Goal: Task Accomplishment & Management: Manage account settings

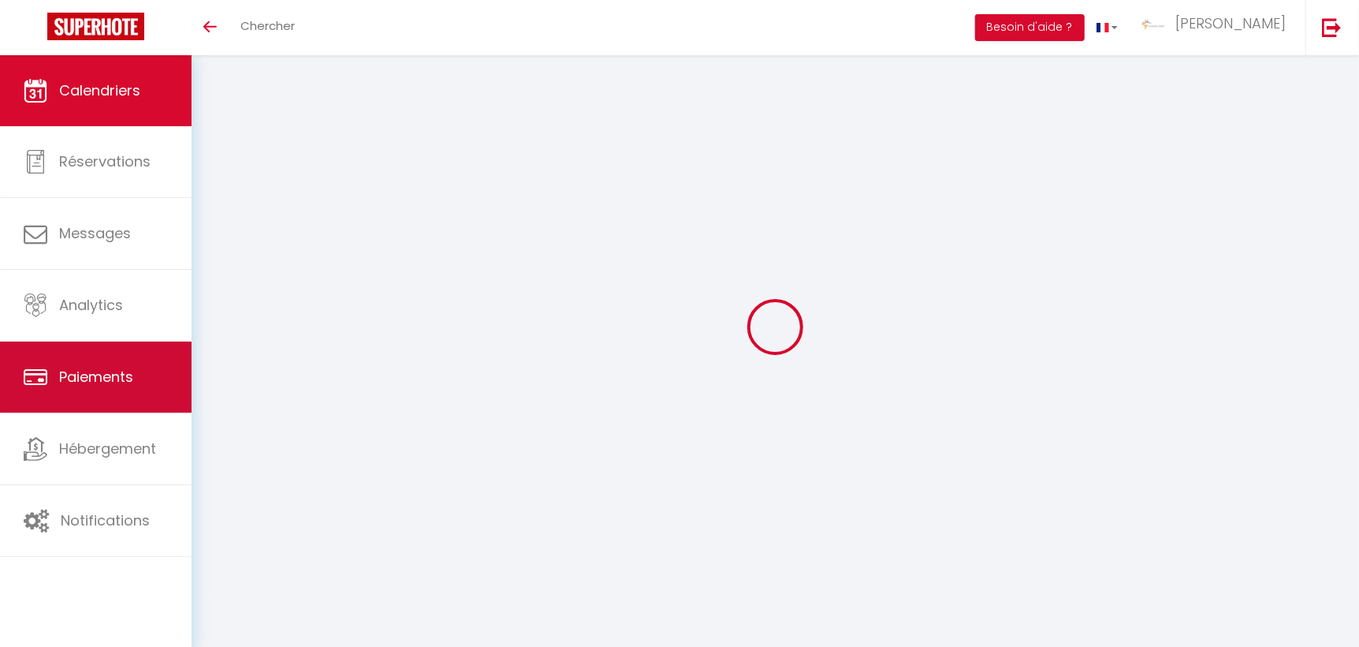
click at [112, 365] on link "Paiements" at bounding box center [96, 376] width 192 height 71
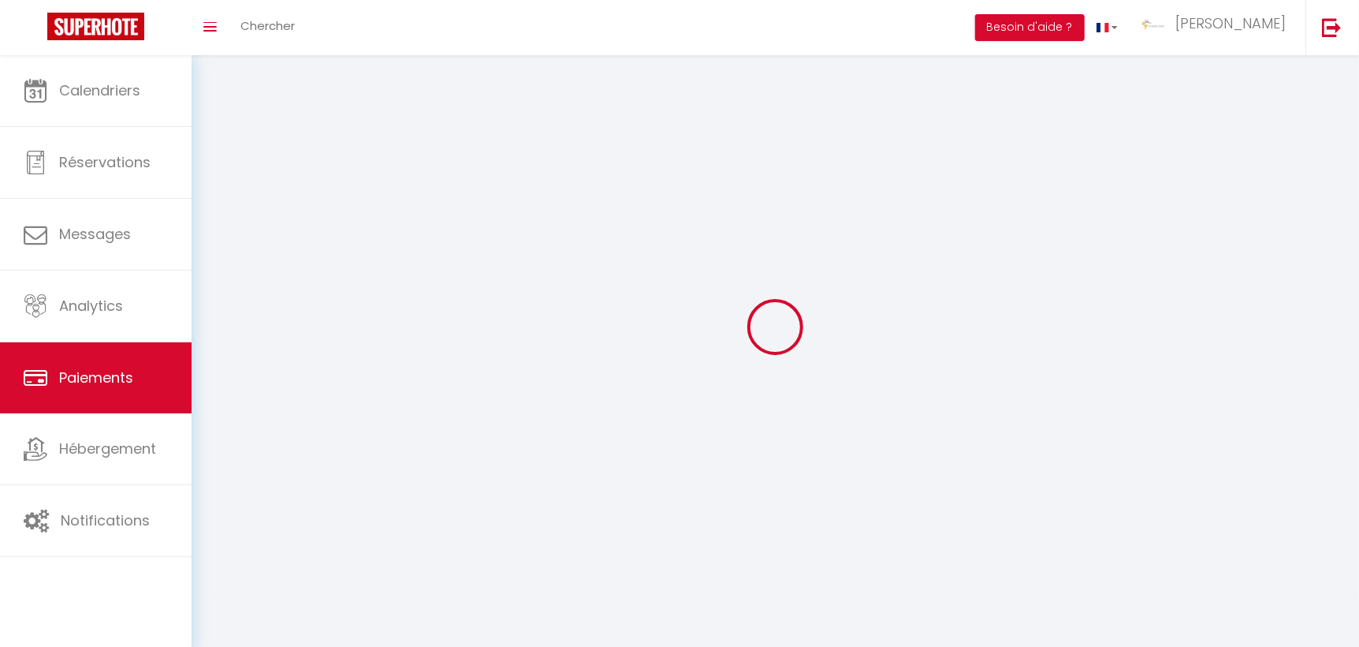
select select "2"
select select "0"
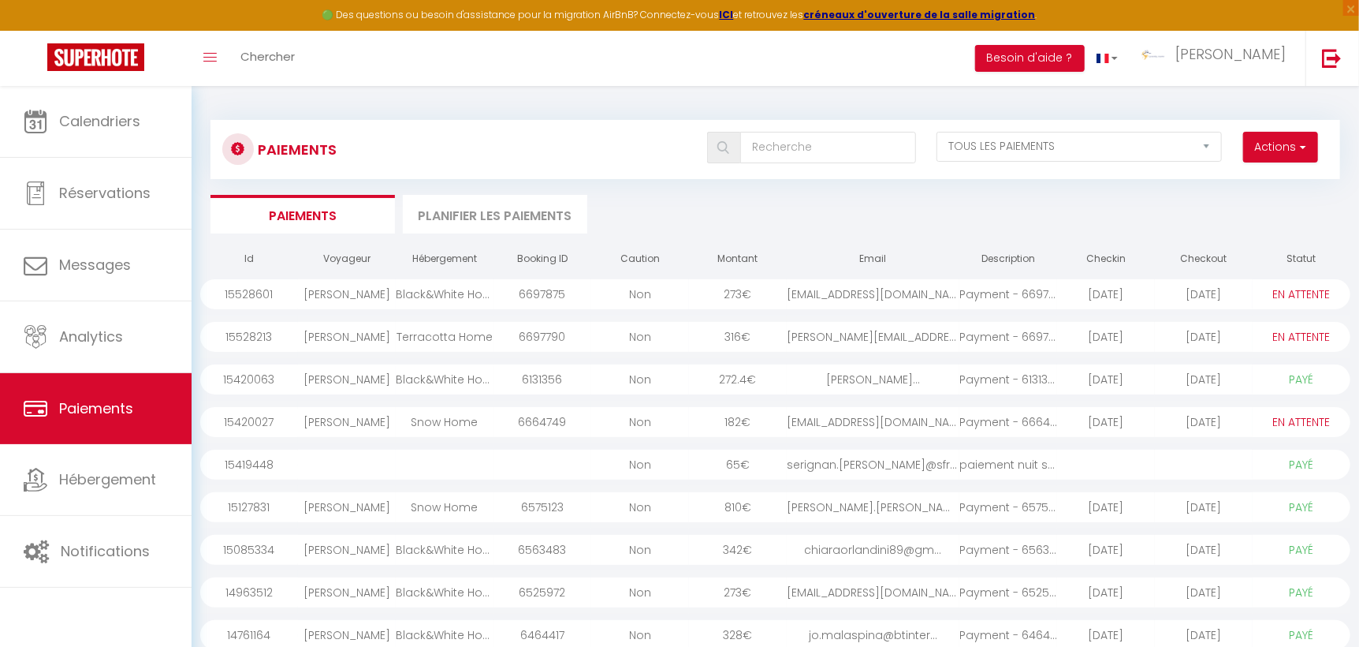
click at [1299, 338] on select "PAYÉ EN ATTENTE" at bounding box center [1301, 336] width 79 height 17
click at [1121, 336] on div "[DATE]" at bounding box center [1106, 337] width 98 height 30
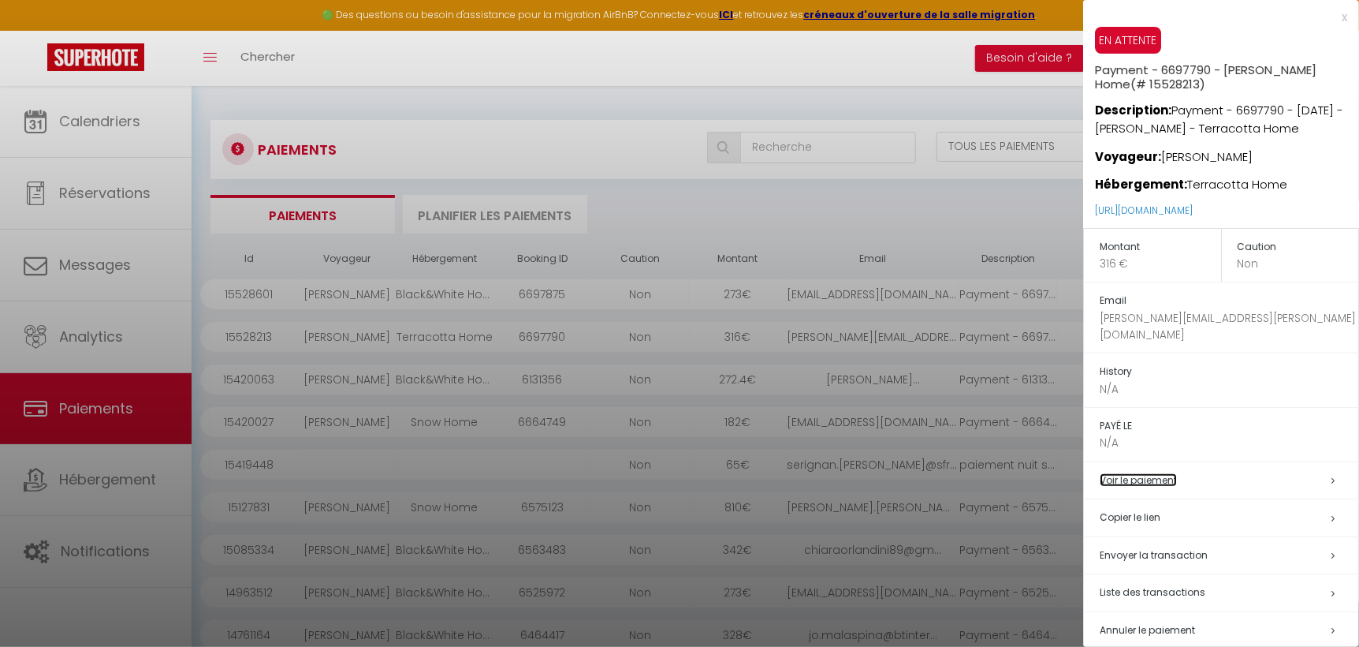
click at [1150, 473] on link "Voir le paiement" at bounding box center [1138, 479] width 77 height 13
click at [1168, 585] on span "Liste des transactions" at bounding box center [1153, 591] width 106 height 13
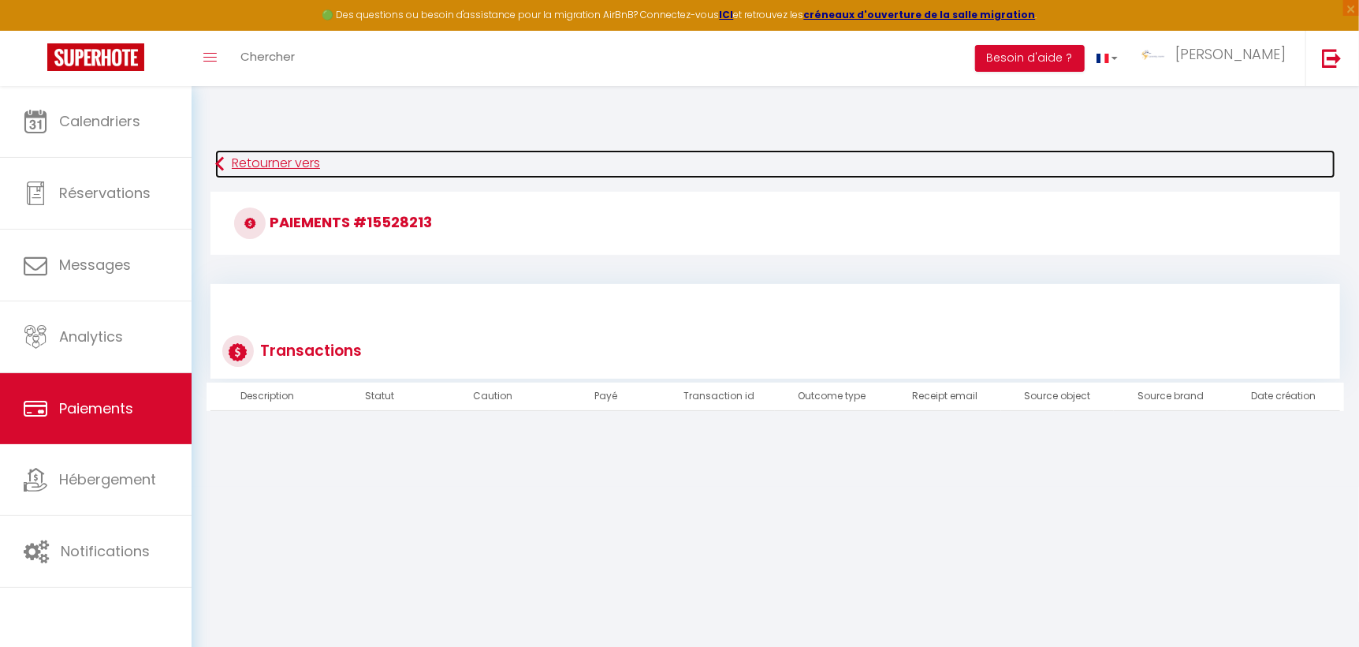
click at [296, 169] on link "Retourner vers" at bounding box center [775, 164] width 1120 height 28
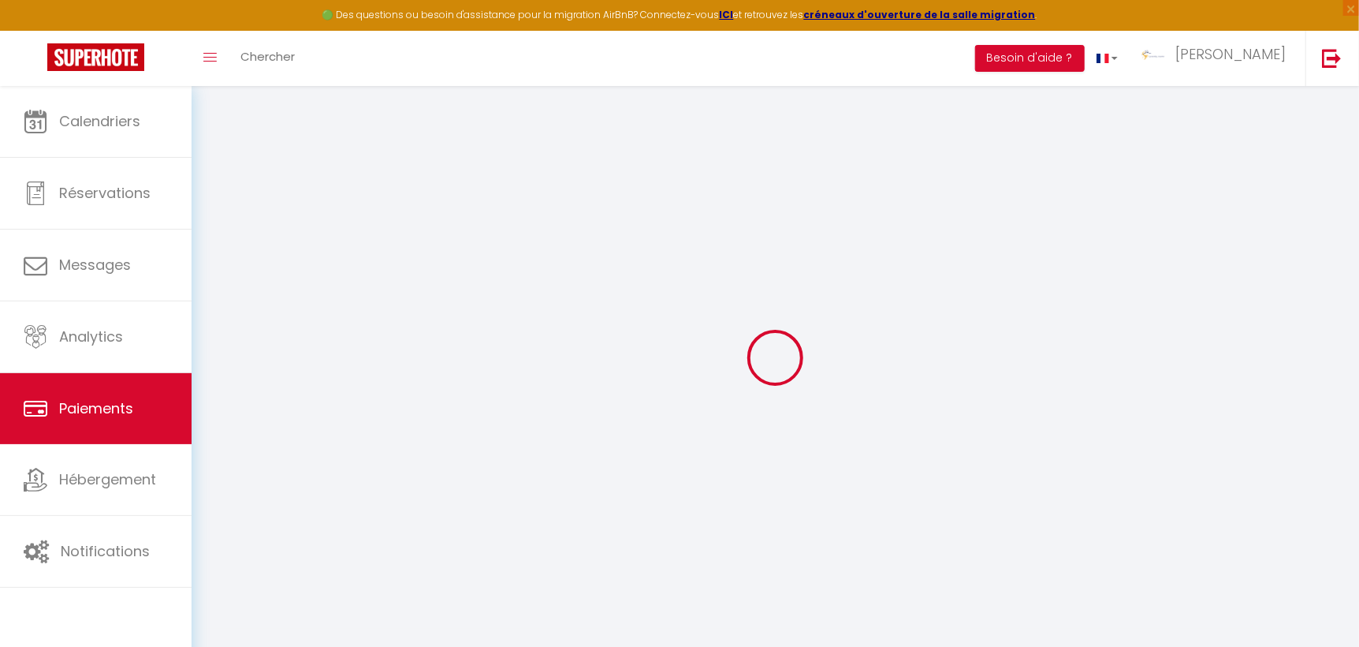
select select "2"
select select "0"
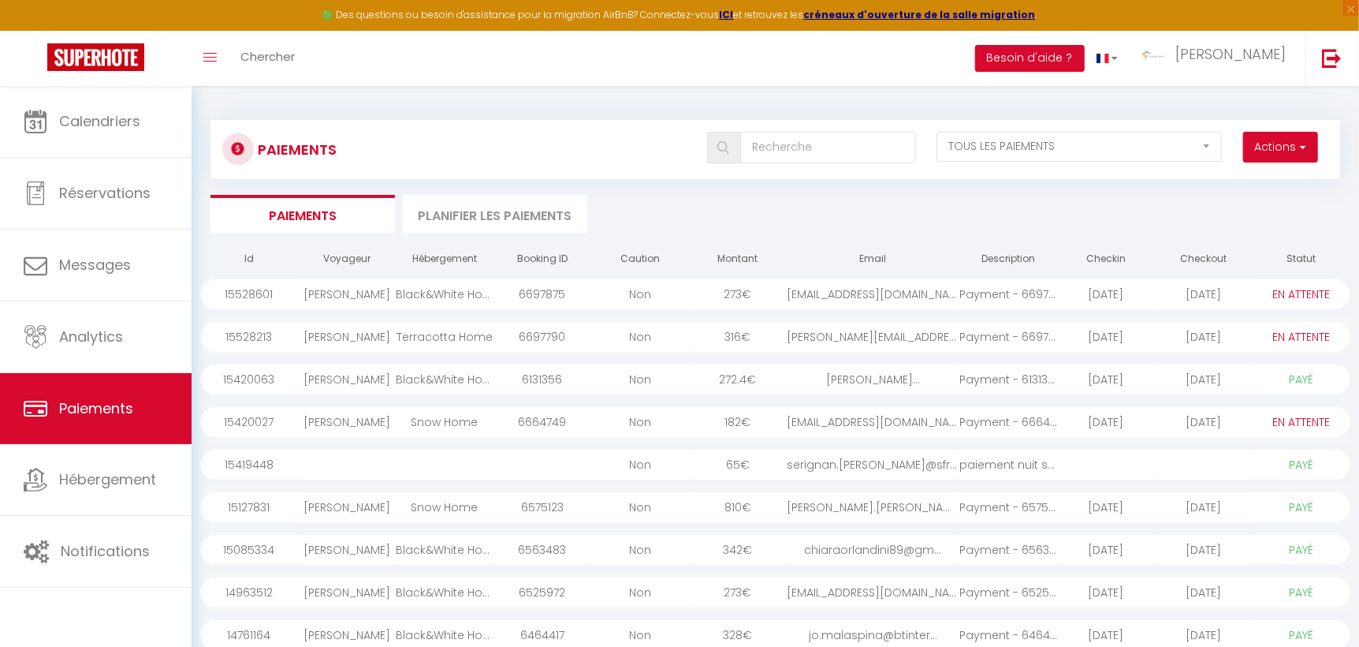
click at [1165, 339] on div "[DATE]" at bounding box center [1204, 337] width 98 height 30
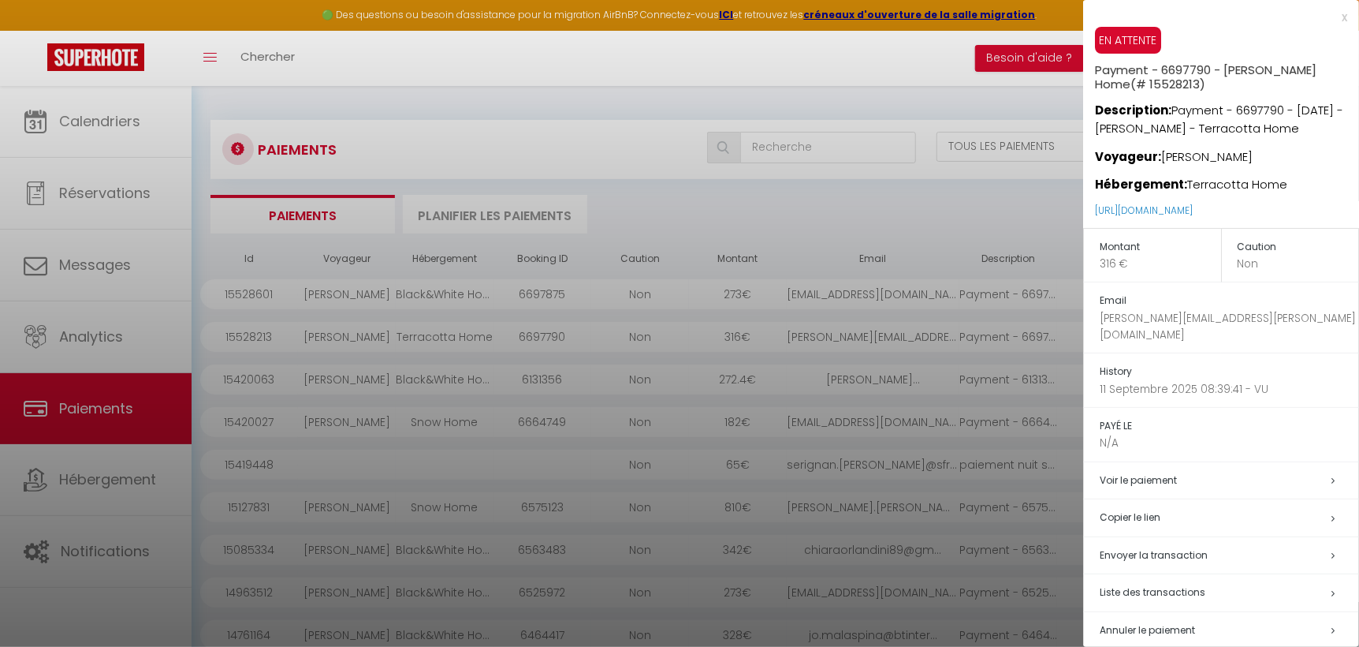
click at [1002, 200] on div at bounding box center [679, 323] width 1359 height 647
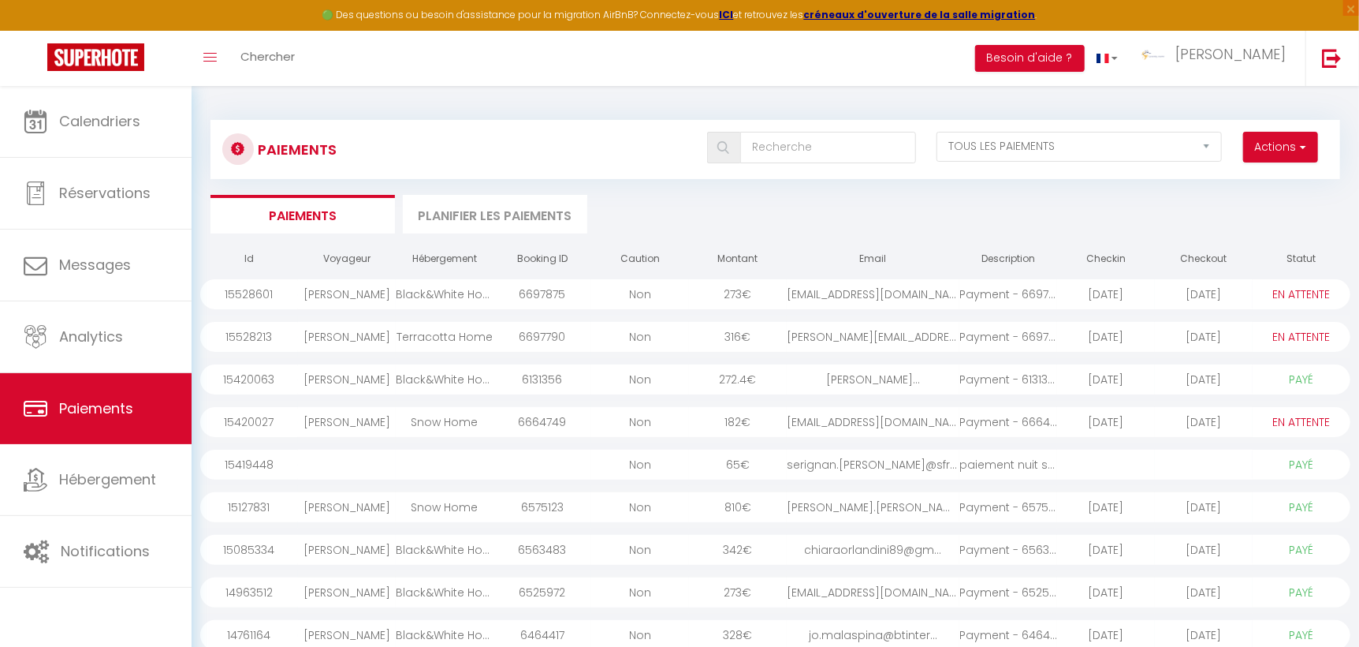
click at [1297, 334] on select "PAYÉ EN ATTENTE" at bounding box center [1301, 336] width 79 height 17
click at [1259, 218] on ul "Paiements Planifier les paiements" at bounding box center [776, 214] width 1130 height 39
click at [1179, 330] on div "[DATE]" at bounding box center [1204, 337] width 98 height 30
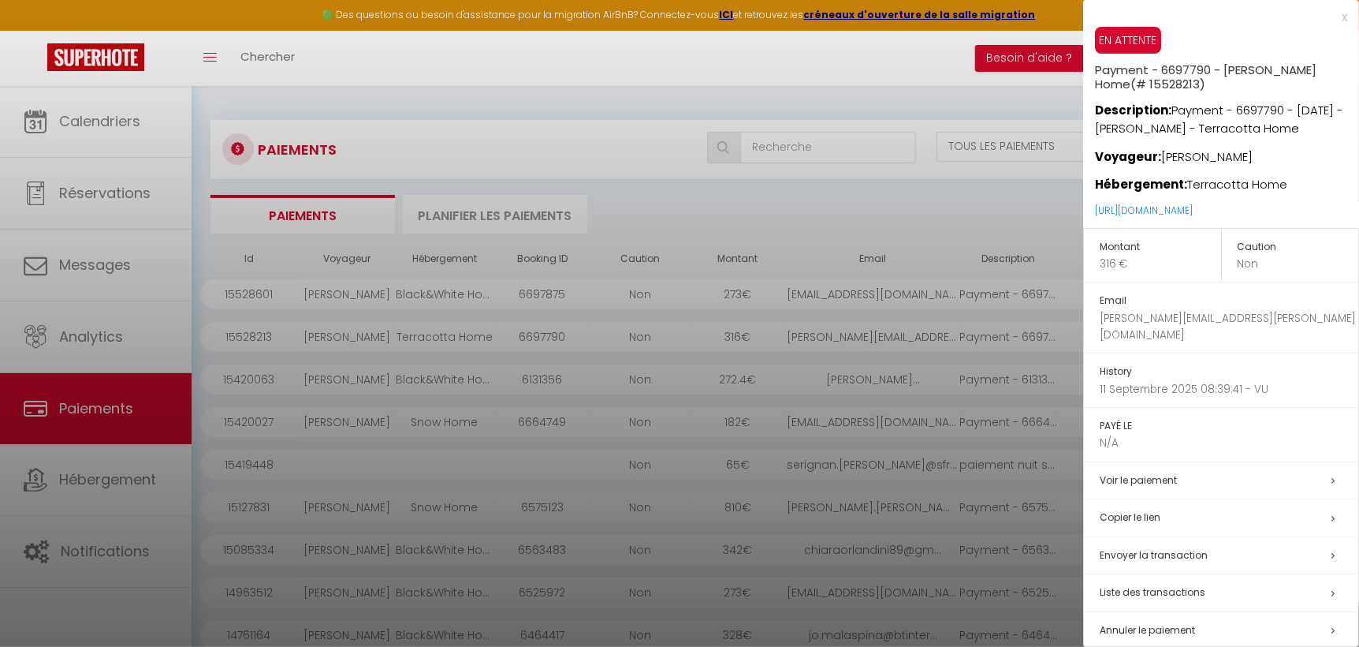
click at [1124, 509] on h5 "Copier le lien" at bounding box center [1229, 518] width 259 height 18
click at [984, 333] on div at bounding box center [679, 323] width 1359 height 647
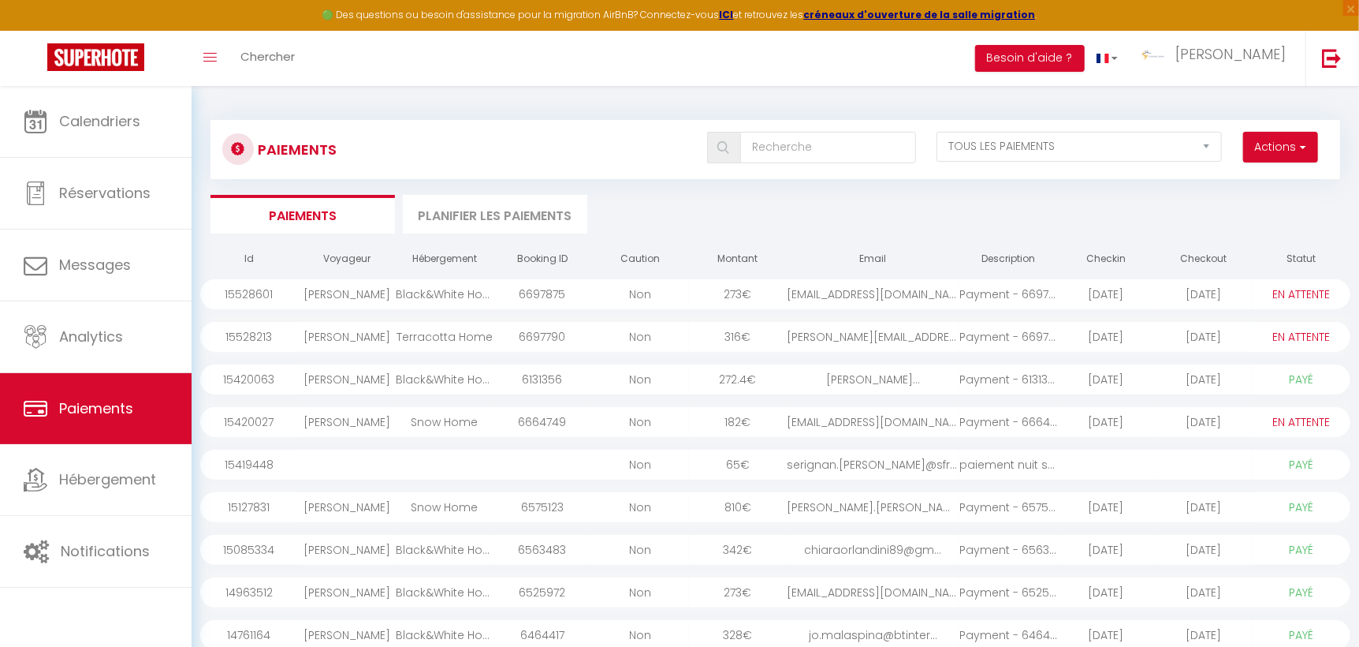
click at [1278, 334] on select "PAYÉ EN ATTENTE" at bounding box center [1301, 336] width 79 height 17
click at [1194, 339] on div "[DATE]" at bounding box center [1204, 337] width 98 height 30
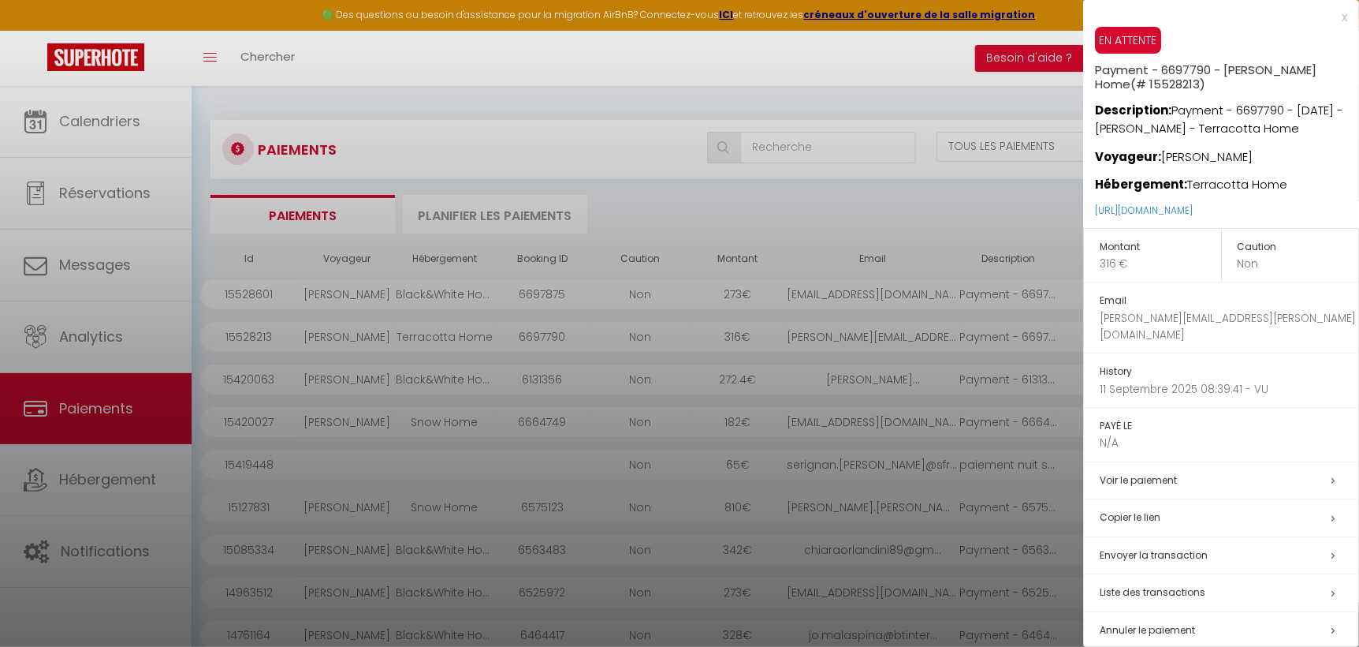
click at [897, 291] on div at bounding box center [679, 323] width 1359 height 647
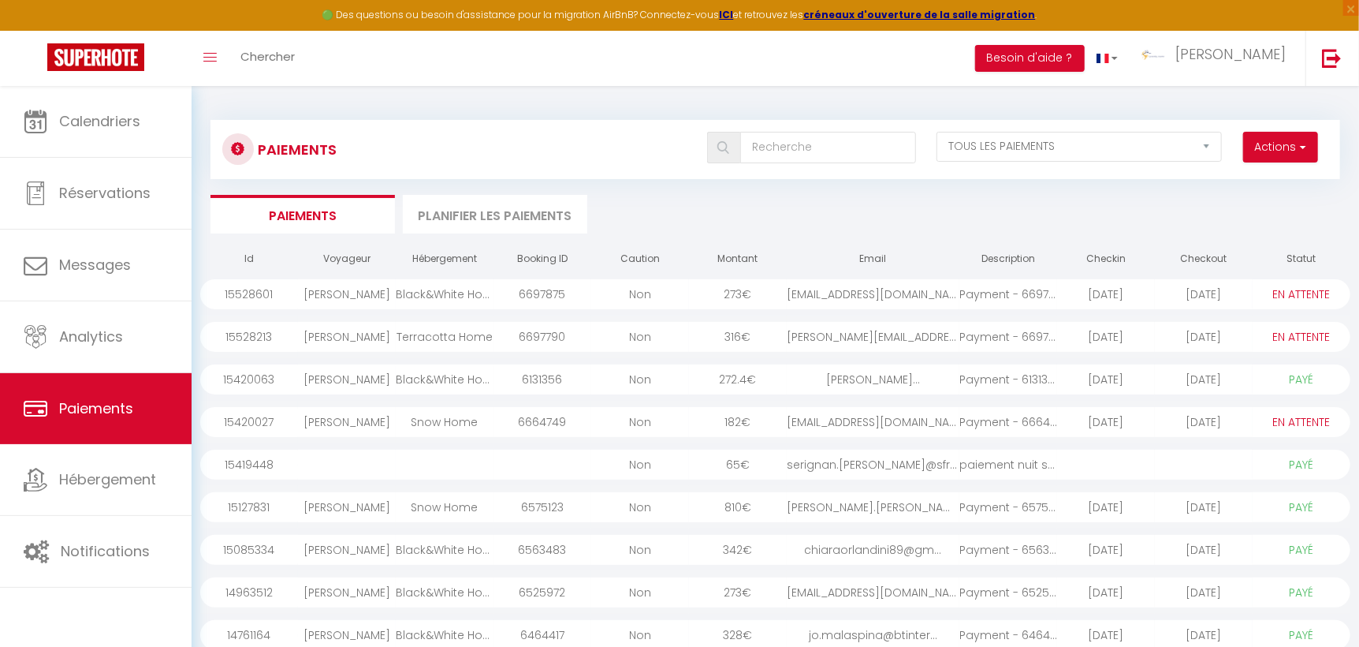
click at [1291, 336] on select "PAYÉ EN ATTENTE" at bounding box center [1301, 336] width 79 height 17
click at [1195, 341] on div "[DATE]" at bounding box center [1204, 337] width 98 height 30
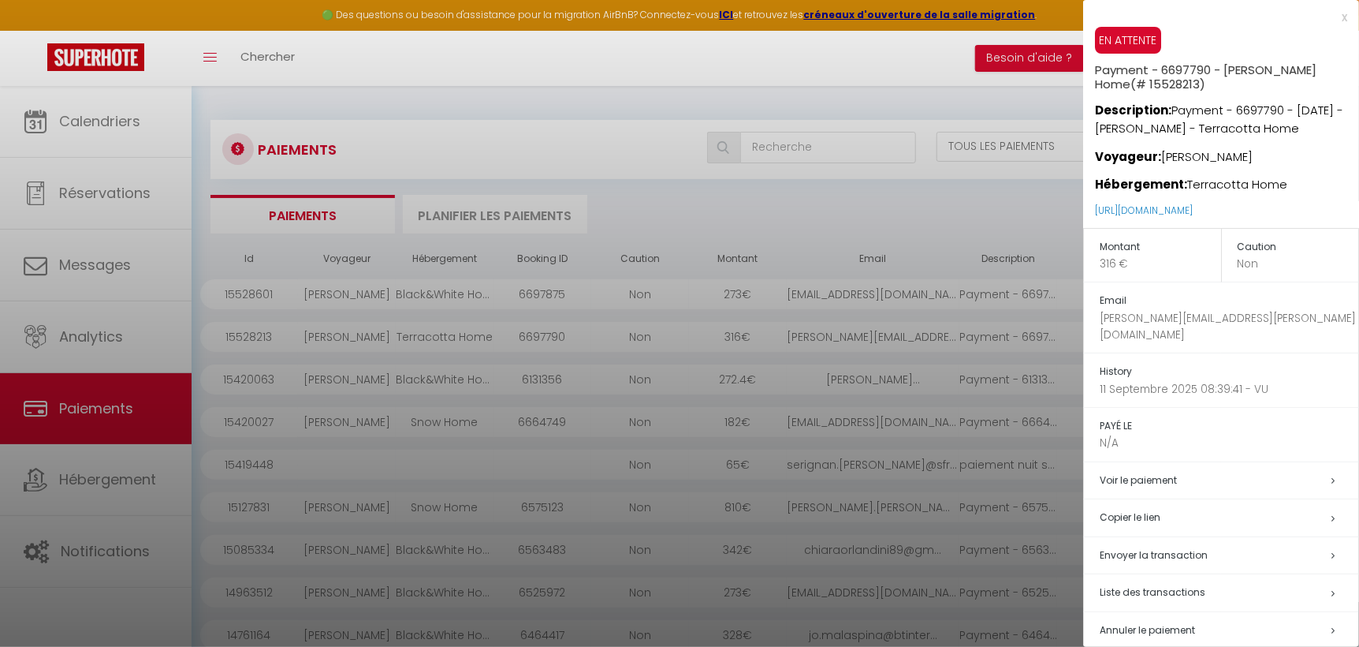
click at [1060, 224] on div at bounding box center [679, 323] width 1359 height 647
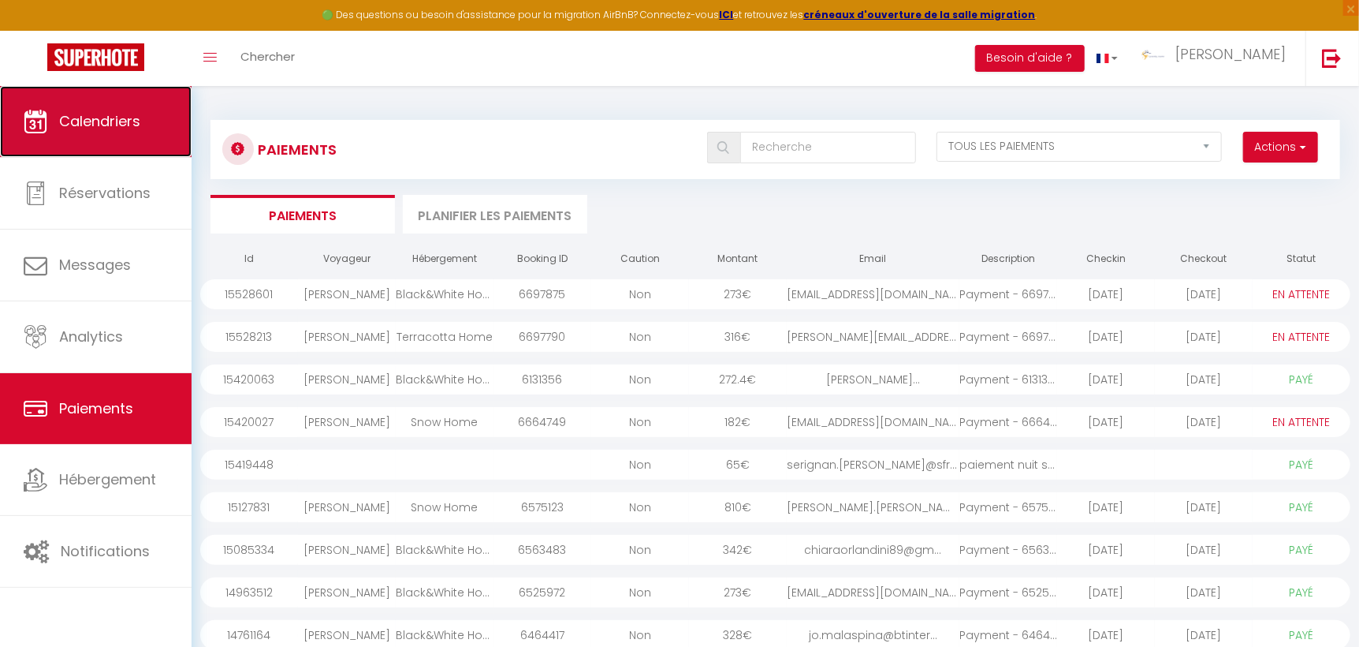
click at [106, 134] on link "Calendriers" at bounding box center [96, 121] width 192 height 71
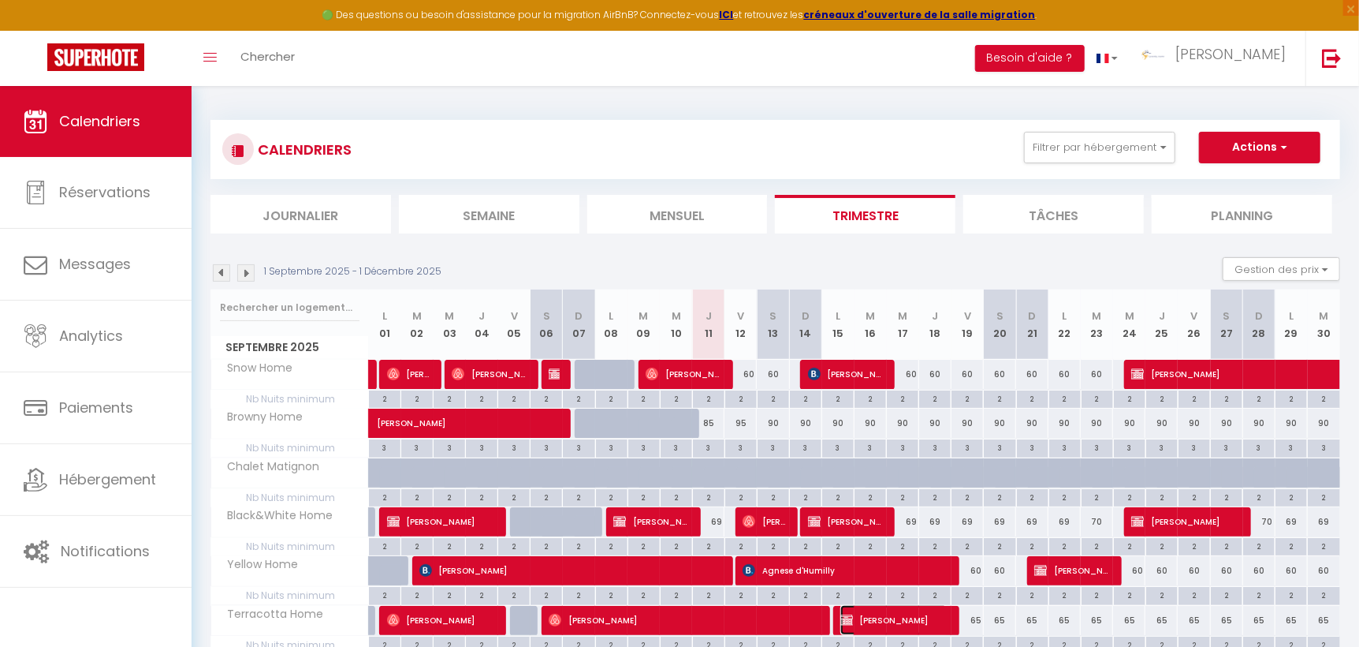
click at [865, 613] on span "[PERSON_NAME]" at bounding box center [894, 620] width 108 height 30
select select "OK"
select select "KO"
select select "0"
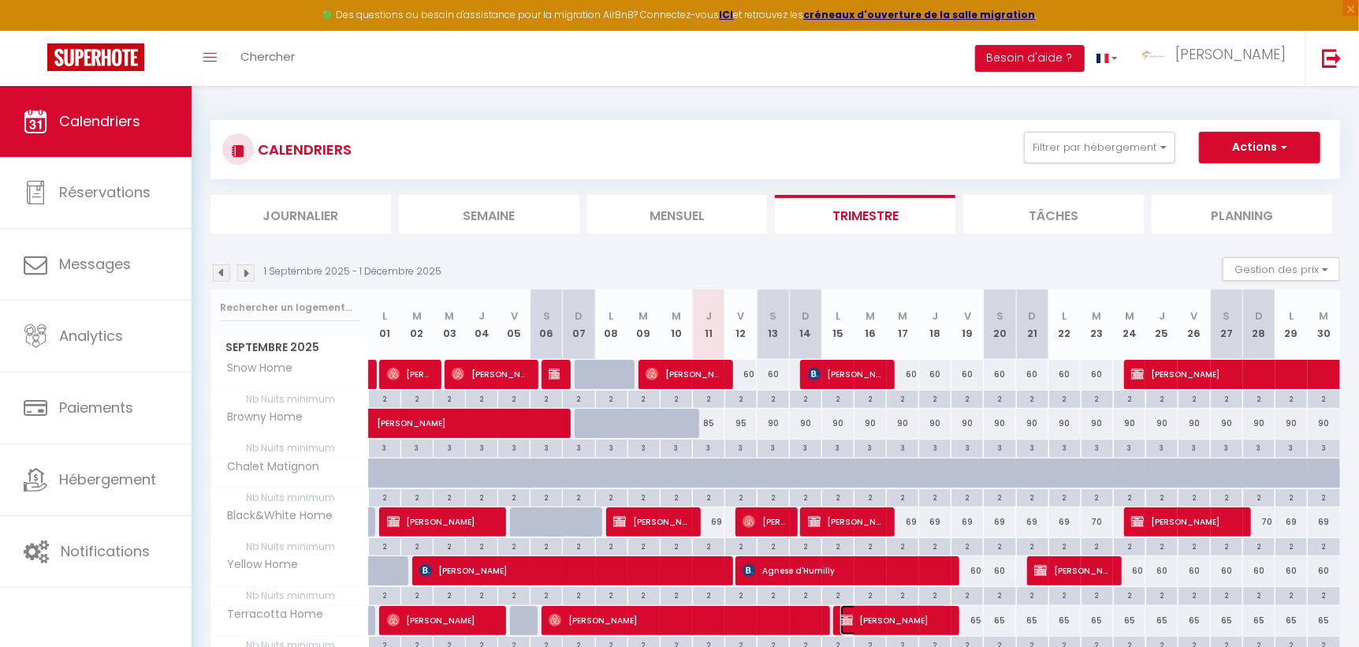
select select "1"
select select
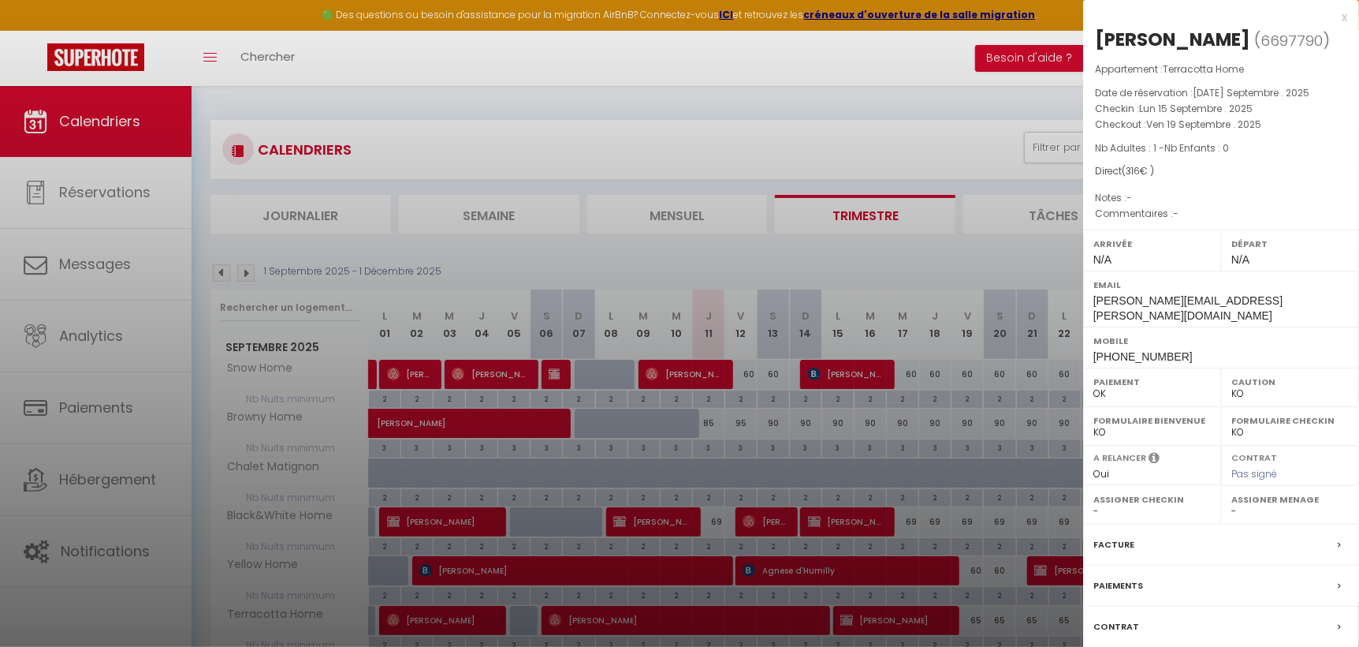
click at [1120, 577] on label "Paiements" at bounding box center [1119, 585] width 50 height 17
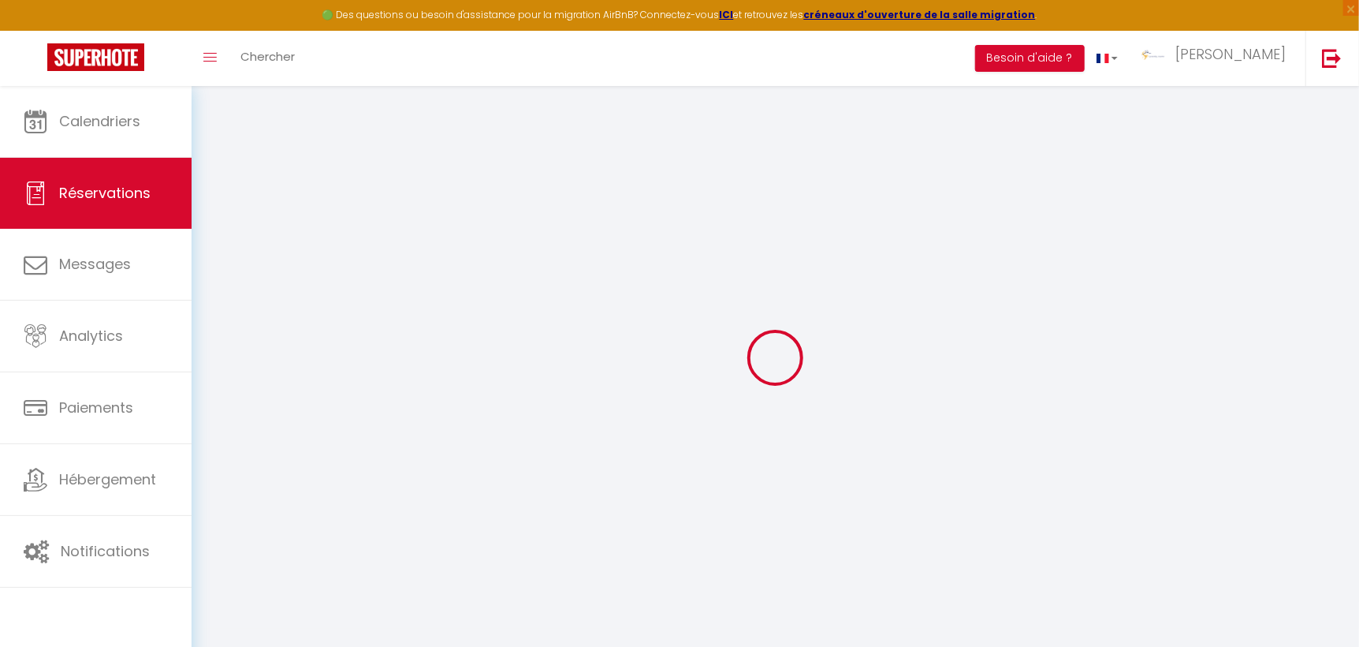
select select
checkbox input "false"
select index
select select
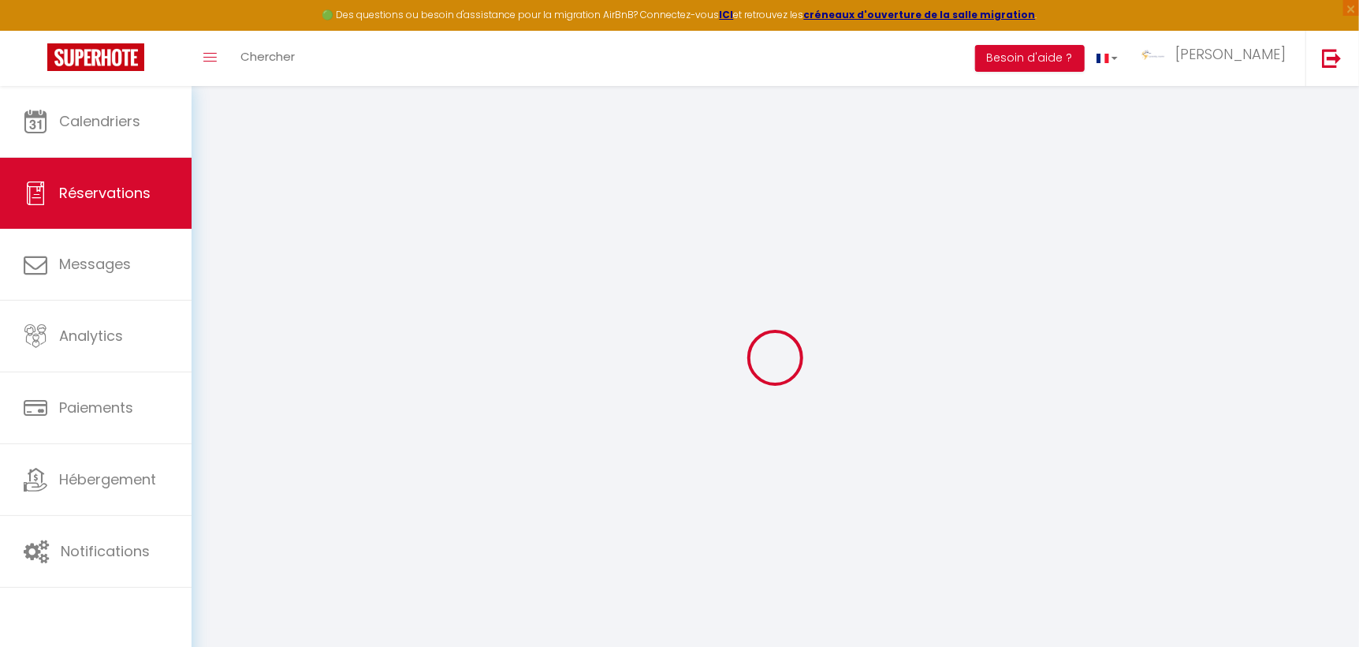
select select
checkbox input "false"
select index
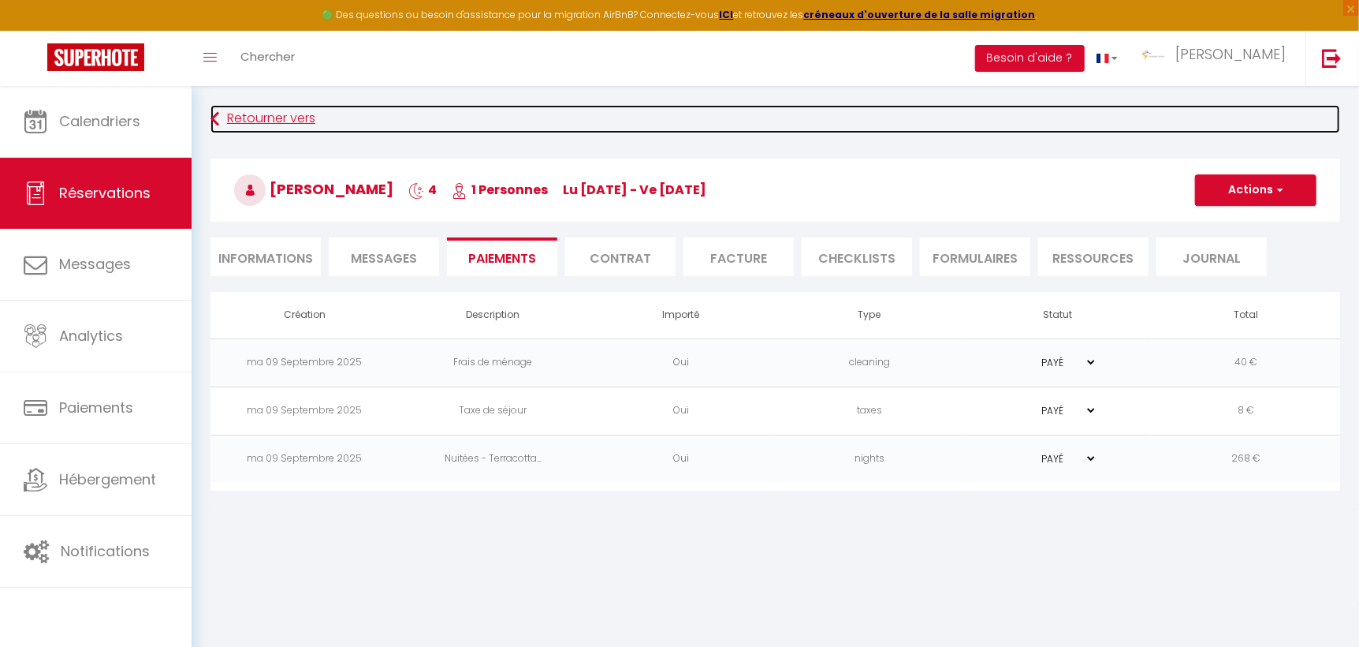
click at [249, 123] on link "Retourner vers" at bounding box center [776, 119] width 1130 height 28
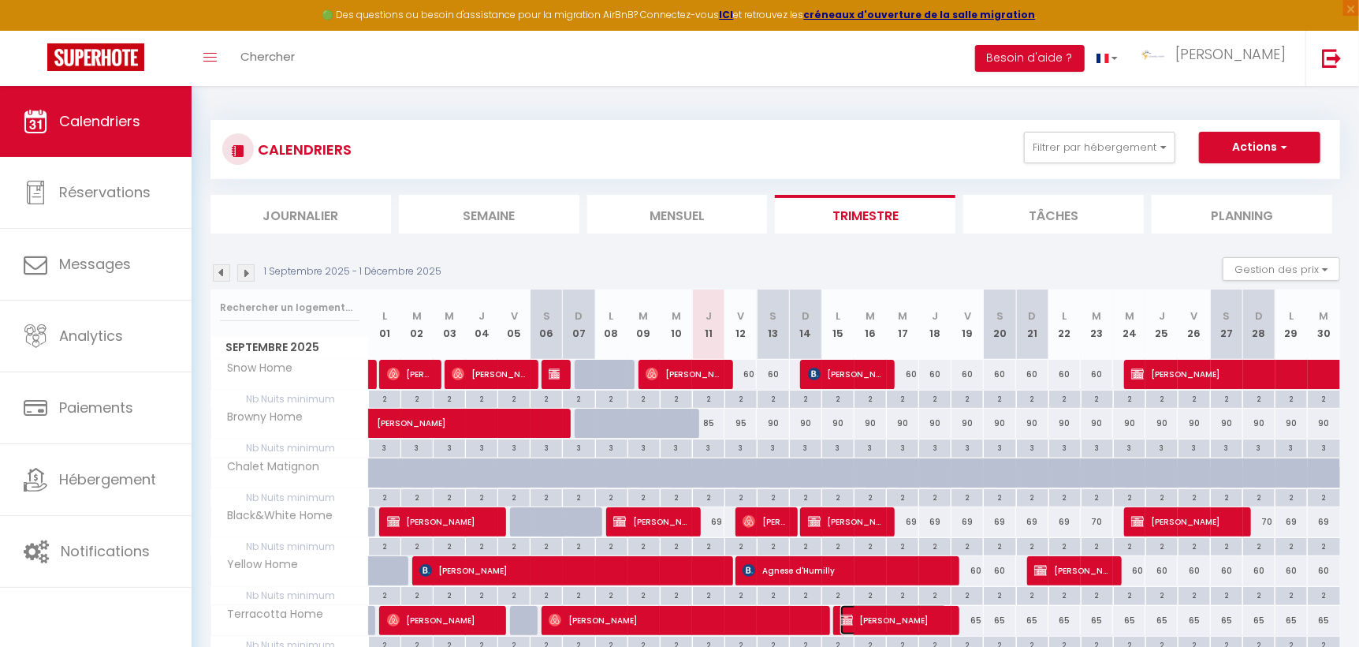
click at [878, 629] on span "[PERSON_NAME]" at bounding box center [894, 620] width 108 height 30
select select "OK"
select select "KO"
select select "0"
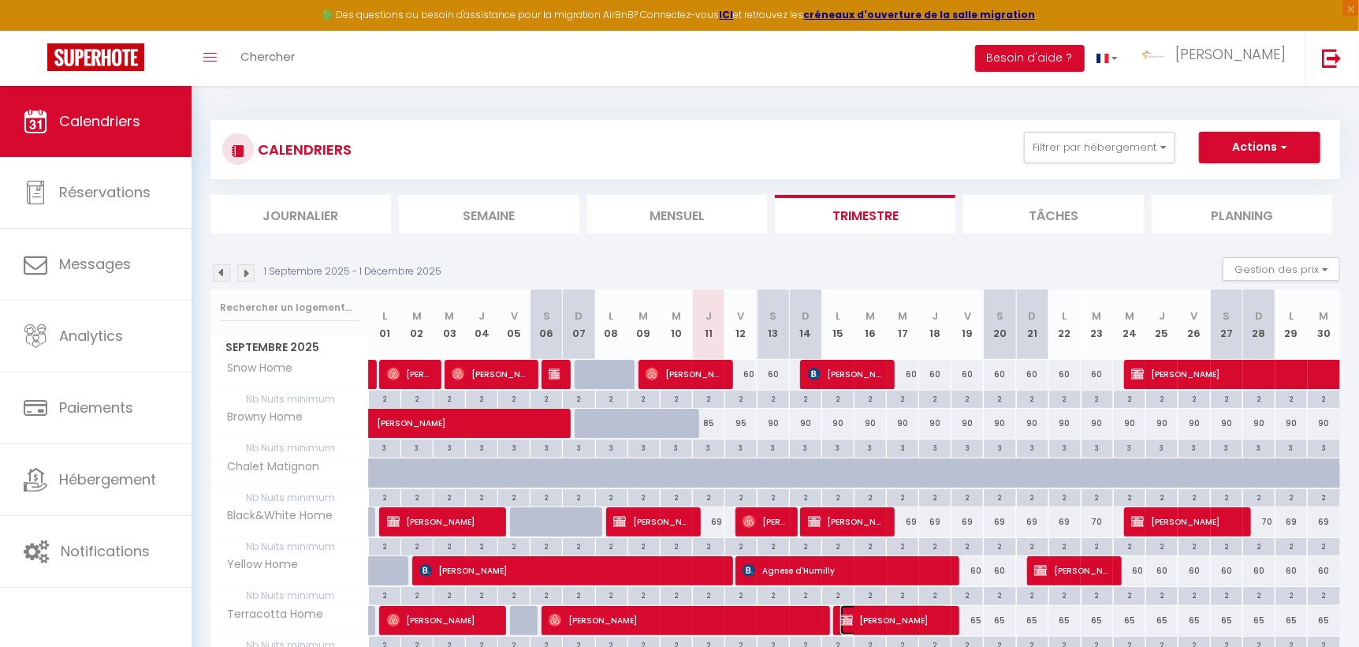
select select "1"
select select
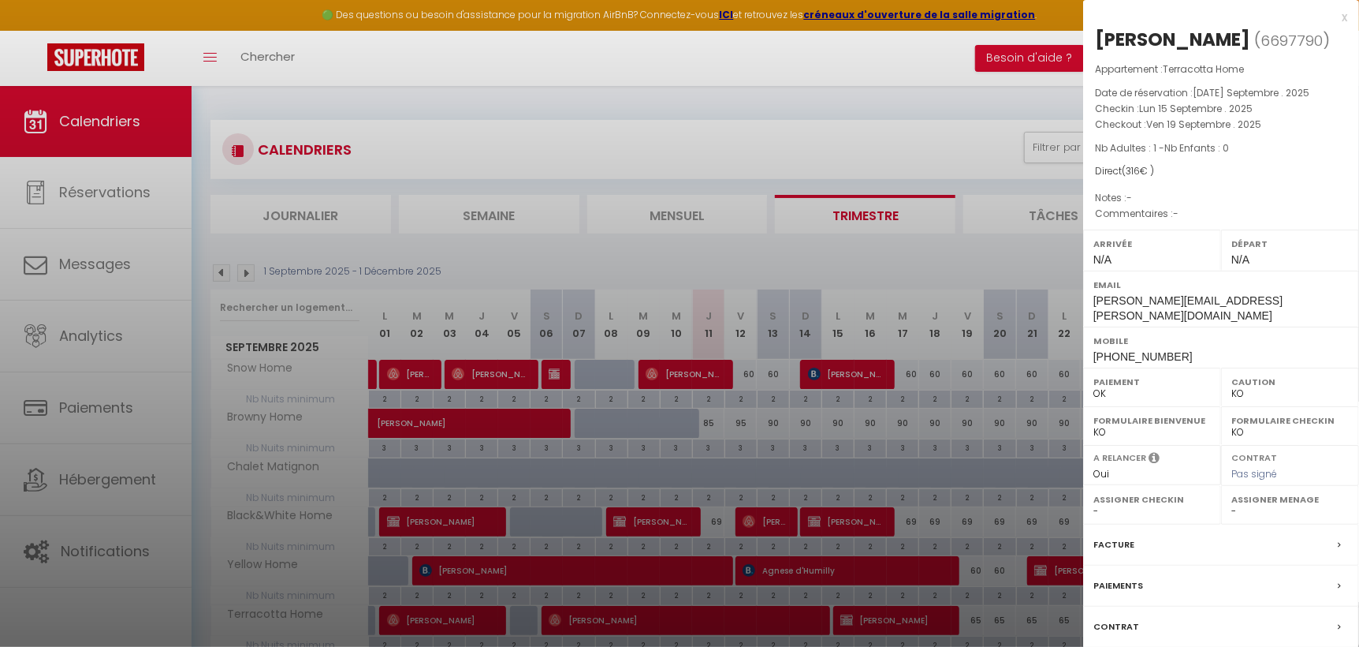
click at [1345, 17] on div "x" at bounding box center [1215, 17] width 264 height 19
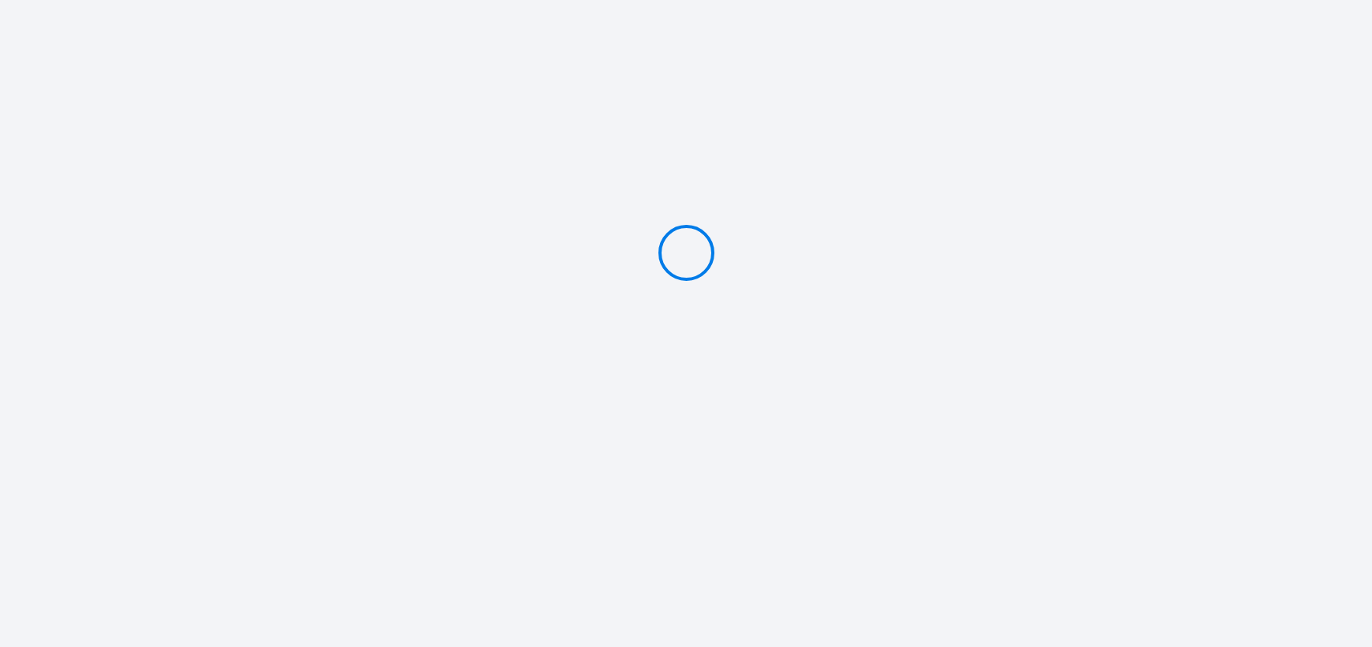
type input "PAYER 316 €"
